Goal: Task Accomplishment & Management: Manage account settings

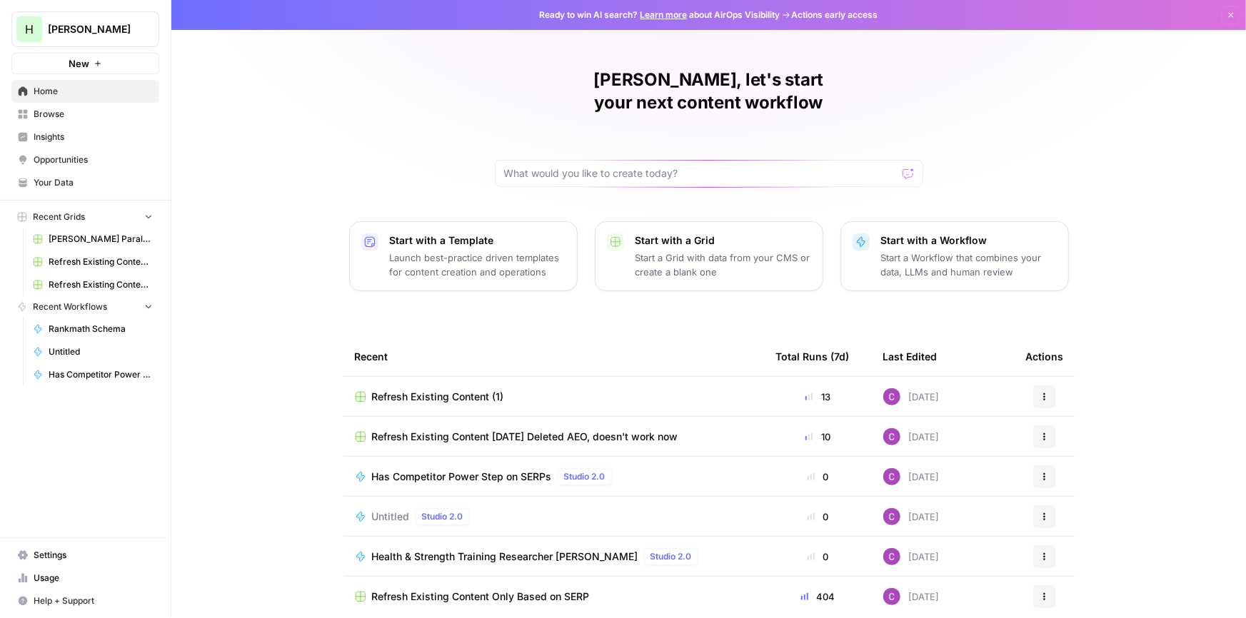
click at [40, 554] on span "Settings" at bounding box center [93, 555] width 119 height 13
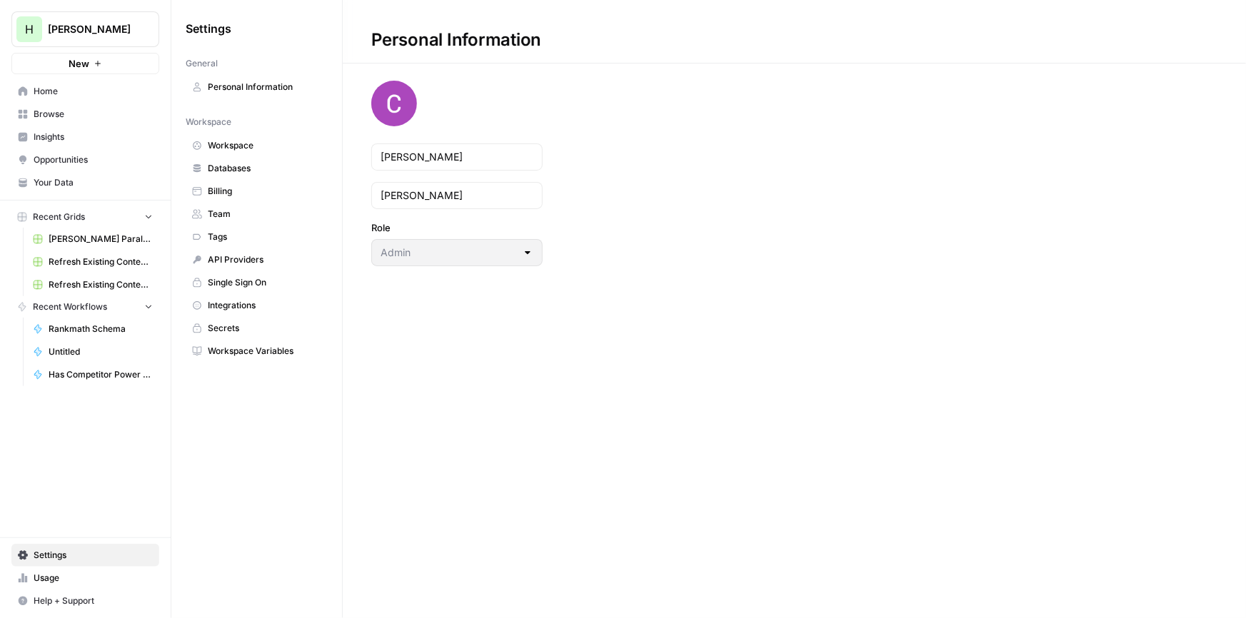
click at [213, 180] on link "Billing" at bounding box center [257, 191] width 142 height 23
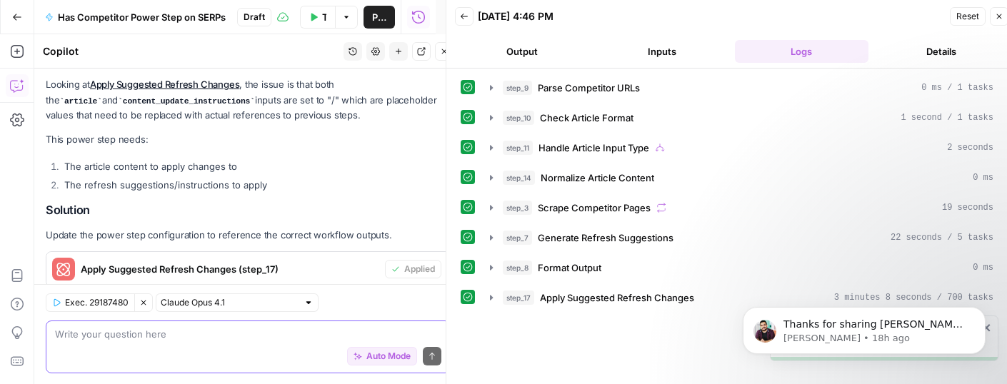
scroll to position [3612, 0]
